Goal: Information Seeking & Learning: Check status

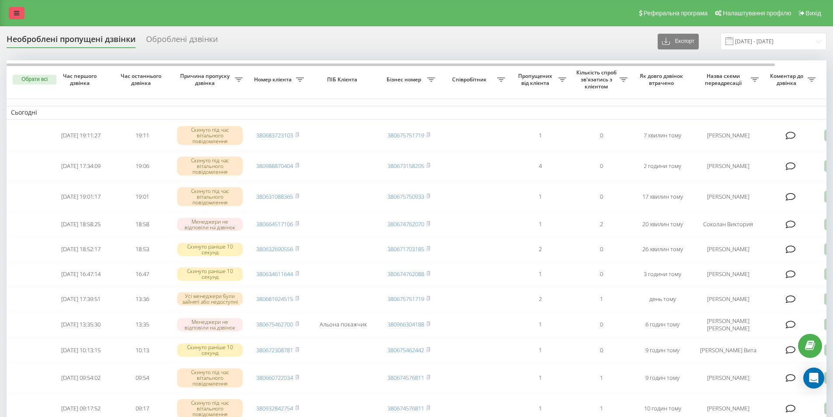
click at [17, 10] on icon at bounding box center [16, 13] width 5 height 6
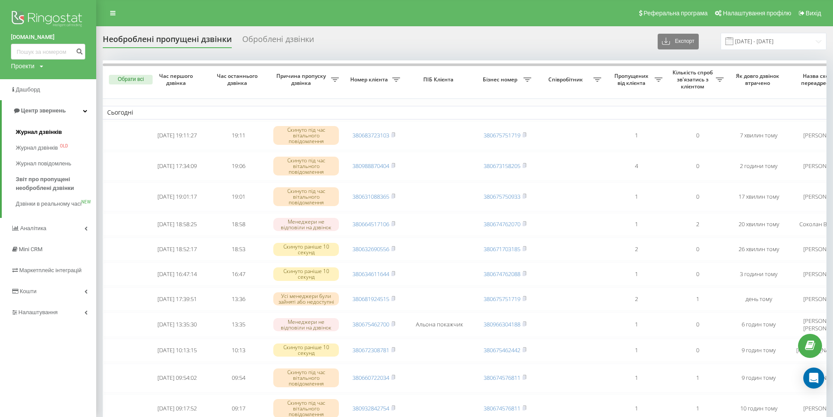
click at [37, 132] on span "Журнал дзвінків" at bounding box center [39, 132] width 46 height 9
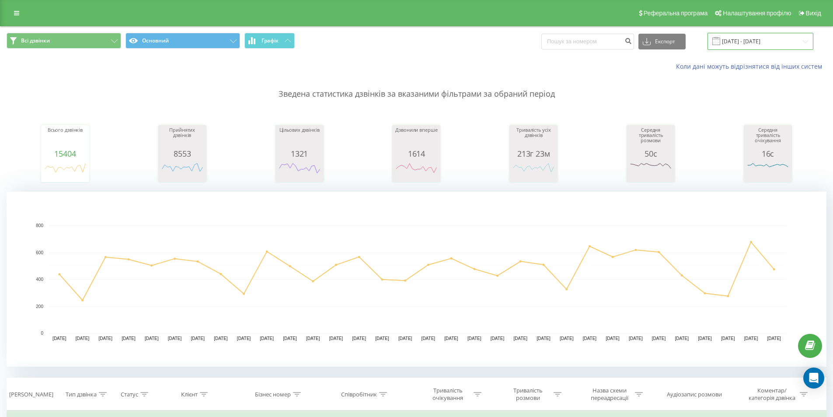
click at [751, 38] on input "[DATE] - [DATE]" at bounding box center [760, 41] width 106 height 17
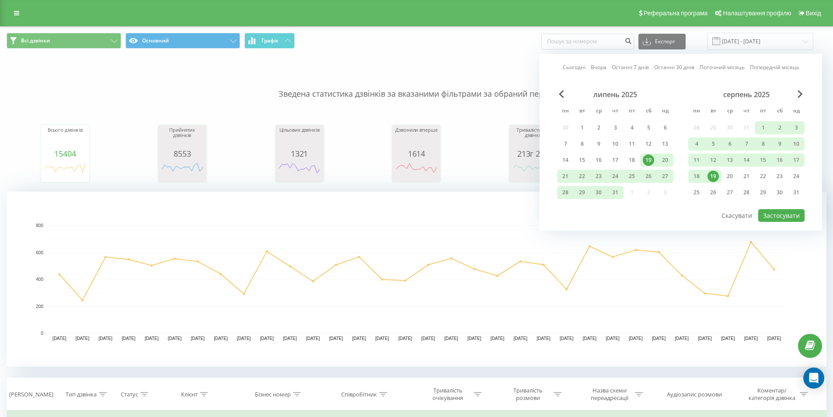
click at [712, 173] on div "19" at bounding box center [712, 175] width 11 height 11
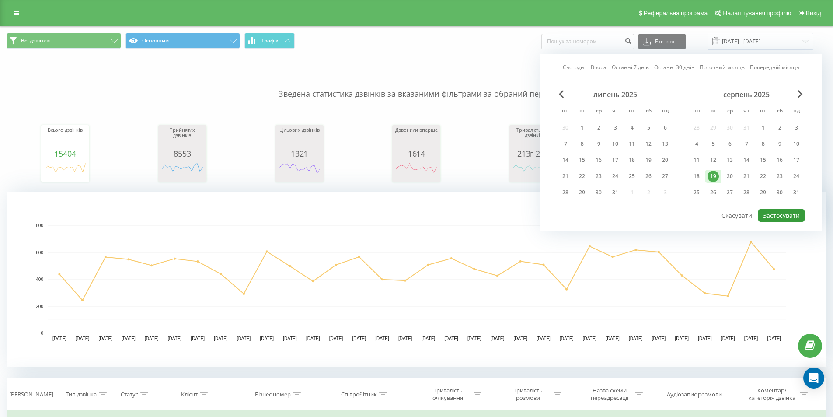
click at [777, 215] on button "Застосувати" at bounding box center [781, 215] width 46 height 13
type input "19.08.2025 - 19.08.2025"
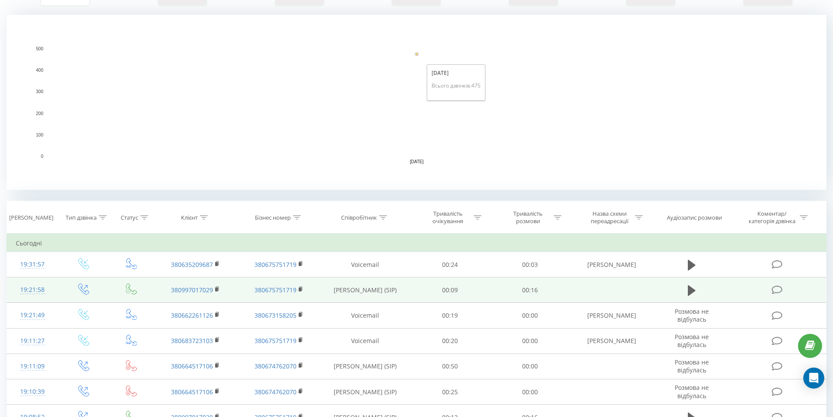
scroll to position [219, 0]
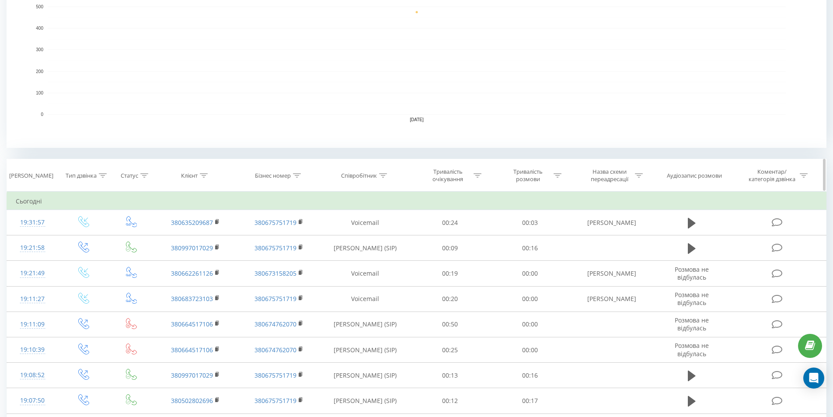
click at [383, 177] on icon at bounding box center [383, 175] width 8 height 4
click at [348, 240] on input "text" at bounding box center [365, 237] width 77 height 15
type input "соколан"
click button "OK" at bounding box center [383, 255] width 37 height 11
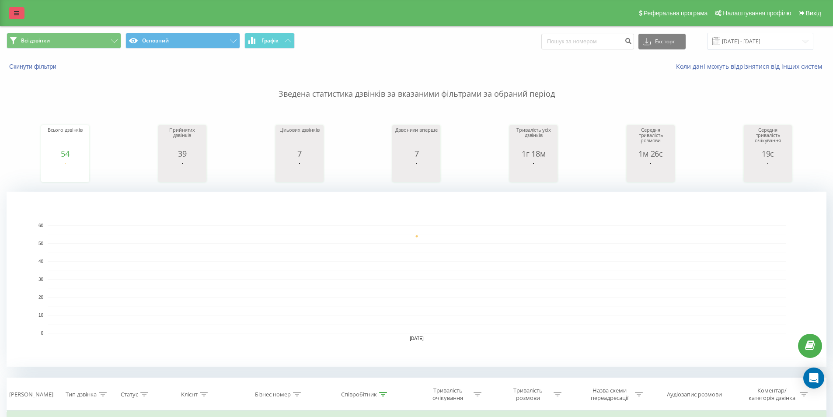
click at [19, 16] on link at bounding box center [17, 13] width 16 height 12
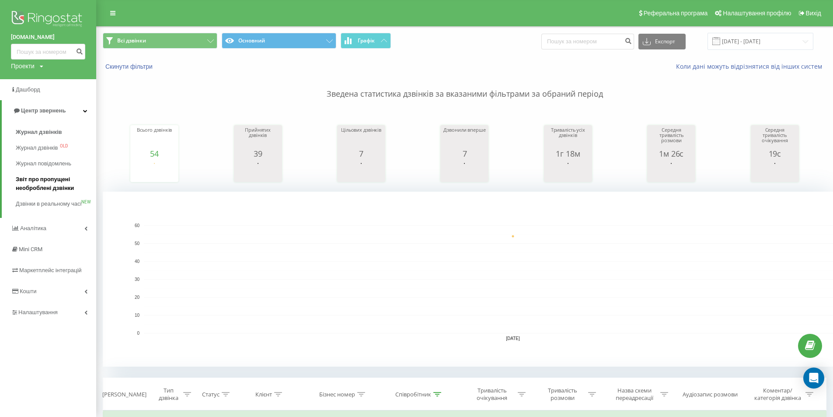
click at [31, 188] on span "Звіт про пропущені необроблені дзвінки" at bounding box center [54, 183] width 76 height 17
